Goal: Information Seeking & Learning: Get advice/opinions

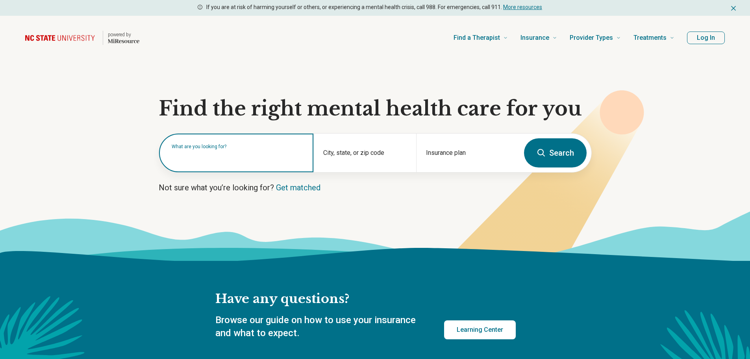
click at [263, 162] on div "What are you looking for?" at bounding box center [236, 152] width 154 height 39
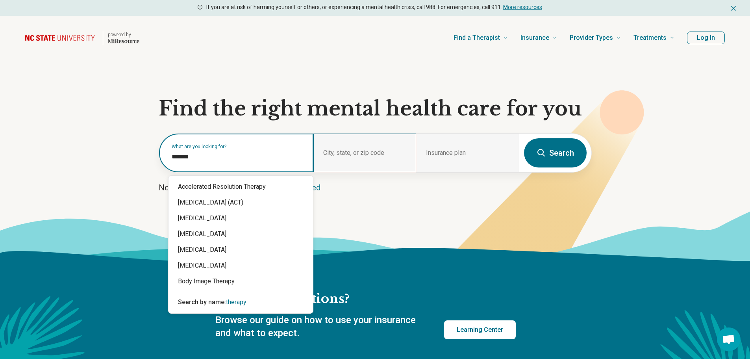
type input "*******"
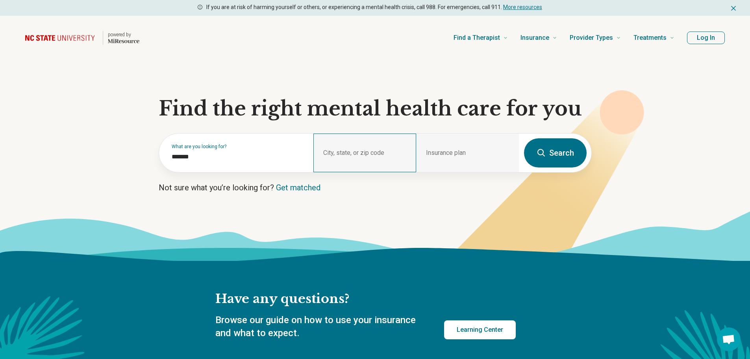
click at [366, 154] on div "City, state, or zip code" at bounding box center [364, 152] width 103 height 39
click at [369, 152] on div "City, state, or zip code" at bounding box center [364, 152] width 103 height 39
click at [563, 147] on button "Search" at bounding box center [555, 152] width 63 height 29
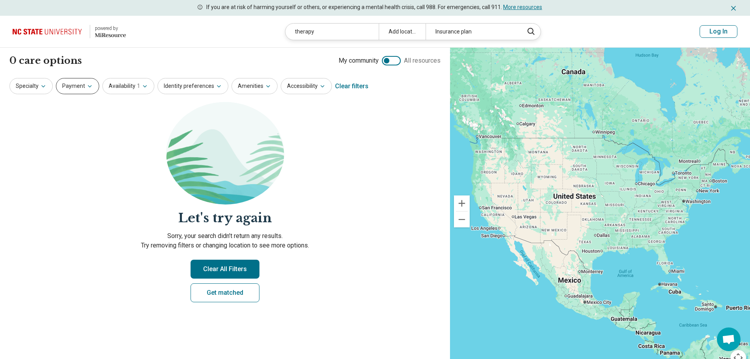
click at [87, 85] on icon "button" at bounding box center [90, 86] width 6 height 6
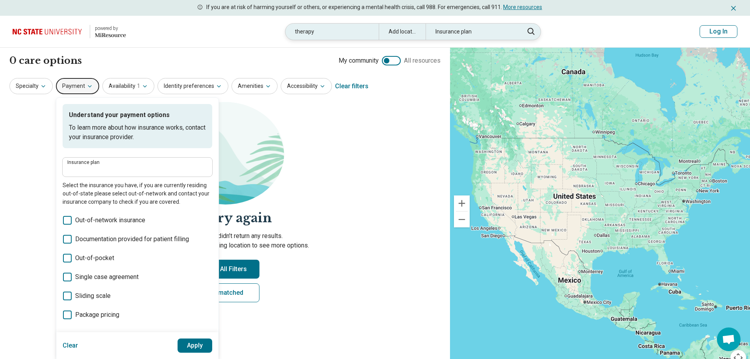
click at [450, 28] on div "Insurance plan" at bounding box center [472, 32] width 93 height 16
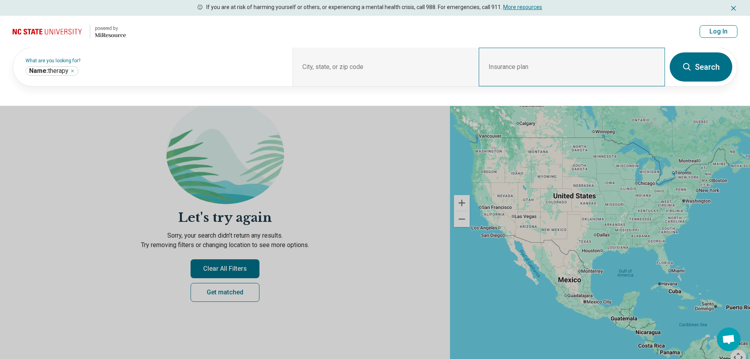
click at [504, 61] on div "Insurance plan" at bounding box center [572, 67] width 186 height 39
click at [505, 65] on div "Insurance plan" at bounding box center [572, 67] width 186 height 39
drag, startPoint x: 505, startPoint y: 65, endPoint x: 730, endPoint y: 30, distance: 227.5
click at [730, 30] on button "Log In" at bounding box center [719, 31] width 38 height 13
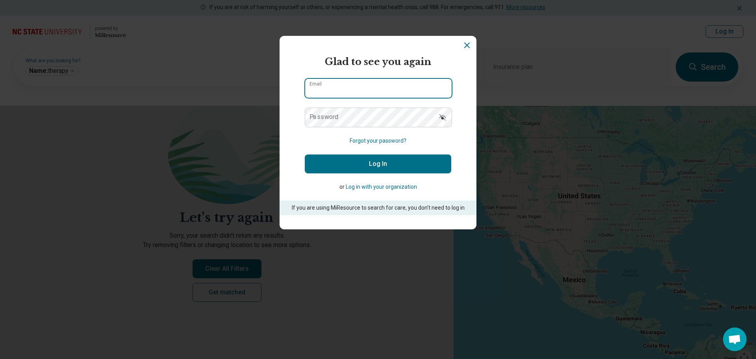
type input "**********"
click at [436, 159] on button "Log In" at bounding box center [378, 163] width 146 height 19
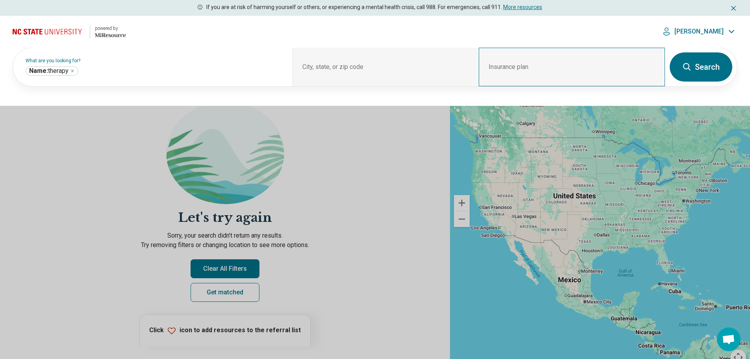
click at [526, 67] on div "Insurance plan" at bounding box center [572, 67] width 186 height 39
click at [695, 63] on button "Search" at bounding box center [701, 66] width 63 height 29
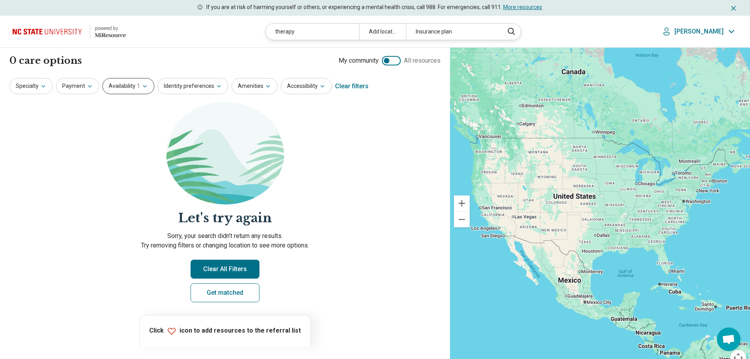
click at [137, 86] on span "1" at bounding box center [138, 86] width 3 height 8
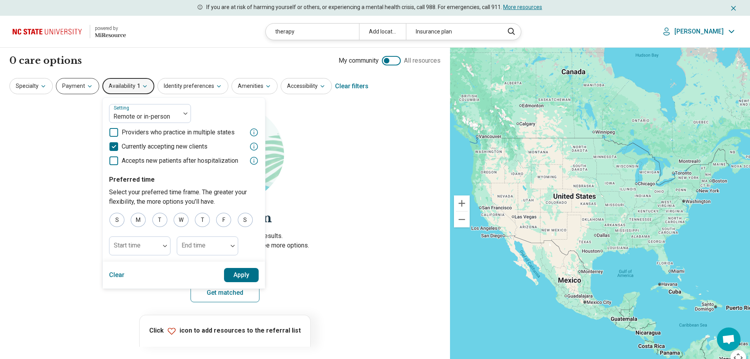
click at [87, 86] on icon "button" at bounding box center [90, 86] width 6 height 6
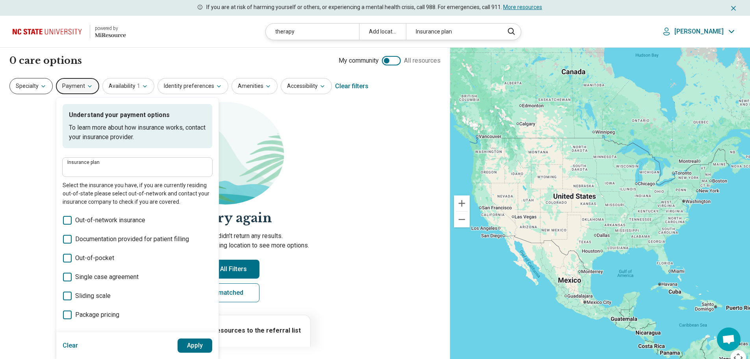
click at [31, 81] on button "Specialty" at bounding box center [30, 86] width 43 height 16
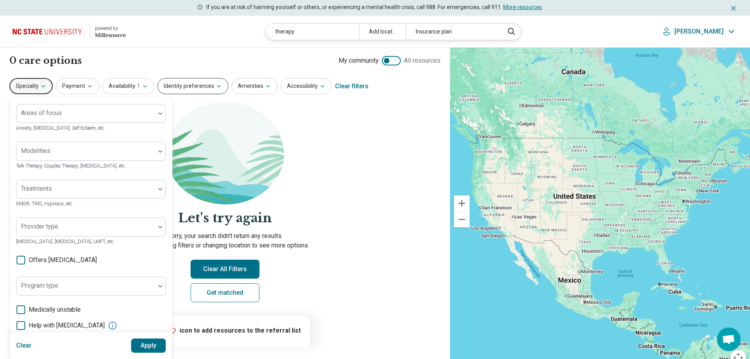
click at [216, 86] on icon "button" at bounding box center [219, 86] width 6 height 6
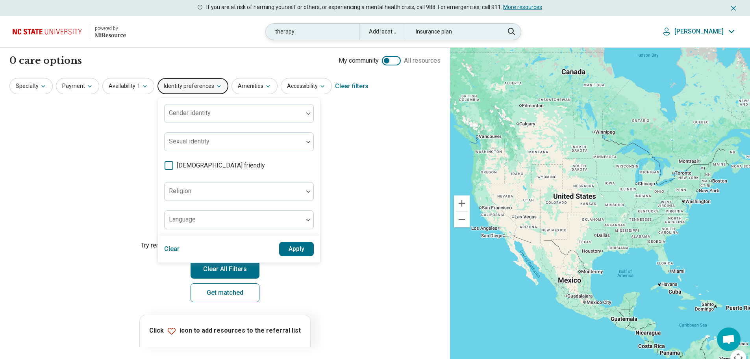
click at [397, 30] on div "Add location" at bounding box center [382, 32] width 47 height 16
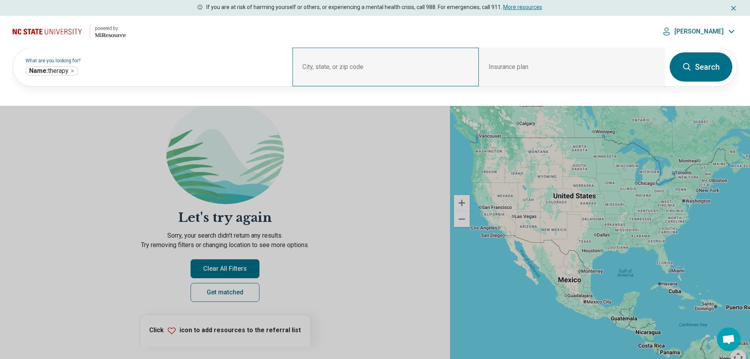
click at [364, 64] on div "City, state, or zip code" at bounding box center [386, 67] width 186 height 39
click at [333, 78] on div "City, state, or zip code" at bounding box center [386, 67] width 186 height 39
drag, startPoint x: 315, startPoint y: 67, endPoint x: 315, endPoint y: 72, distance: 5.9
click at [315, 67] on div "City, state, or zip code" at bounding box center [386, 67] width 186 height 39
click at [313, 78] on div "City, state, or zip code" at bounding box center [386, 67] width 186 height 39
